Goal: Navigation & Orientation: Find specific page/section

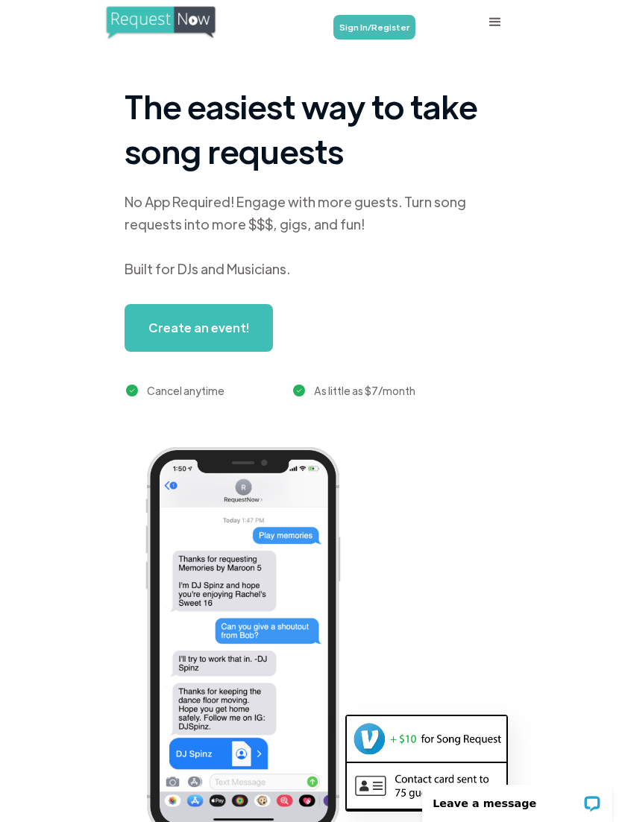
click at [370, 31] on link "Sign In/Register" at bounding box center [374, 27] width 82 height 25
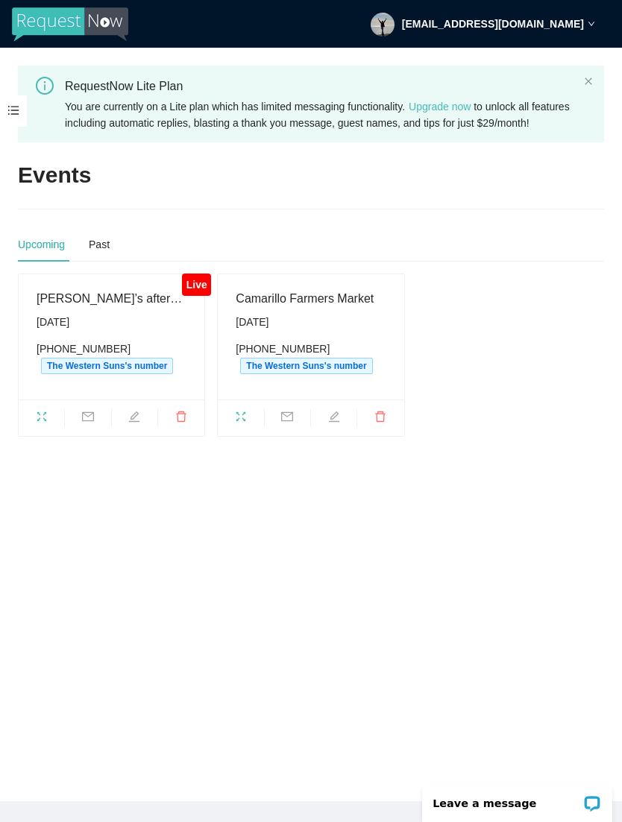
click at [117, 330] on div "[DATE]" at bounding box center [112, 322] width 150 height 16
click at [110, 352] on span "[DATE] [PHONE_NUMBER] The Western Suns's number" at bounding box center [112, 344] width 150 height 60
click at [12, 108] on span at bounding box center [13, 110] width 27 height 31
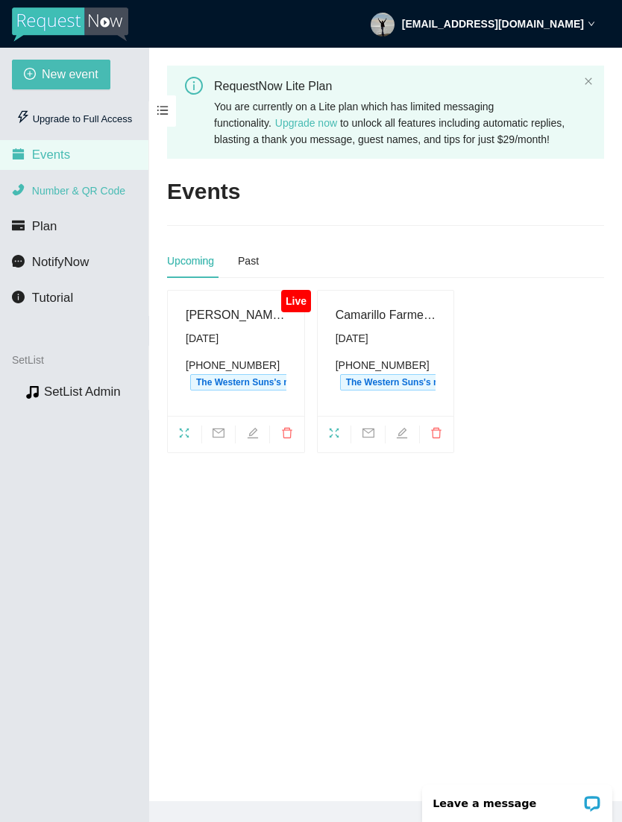
click at [95, 188] on span "Number & QR Code" at bounding box center [78, 191] width 93 height 12
